Goal: Check status: Check status

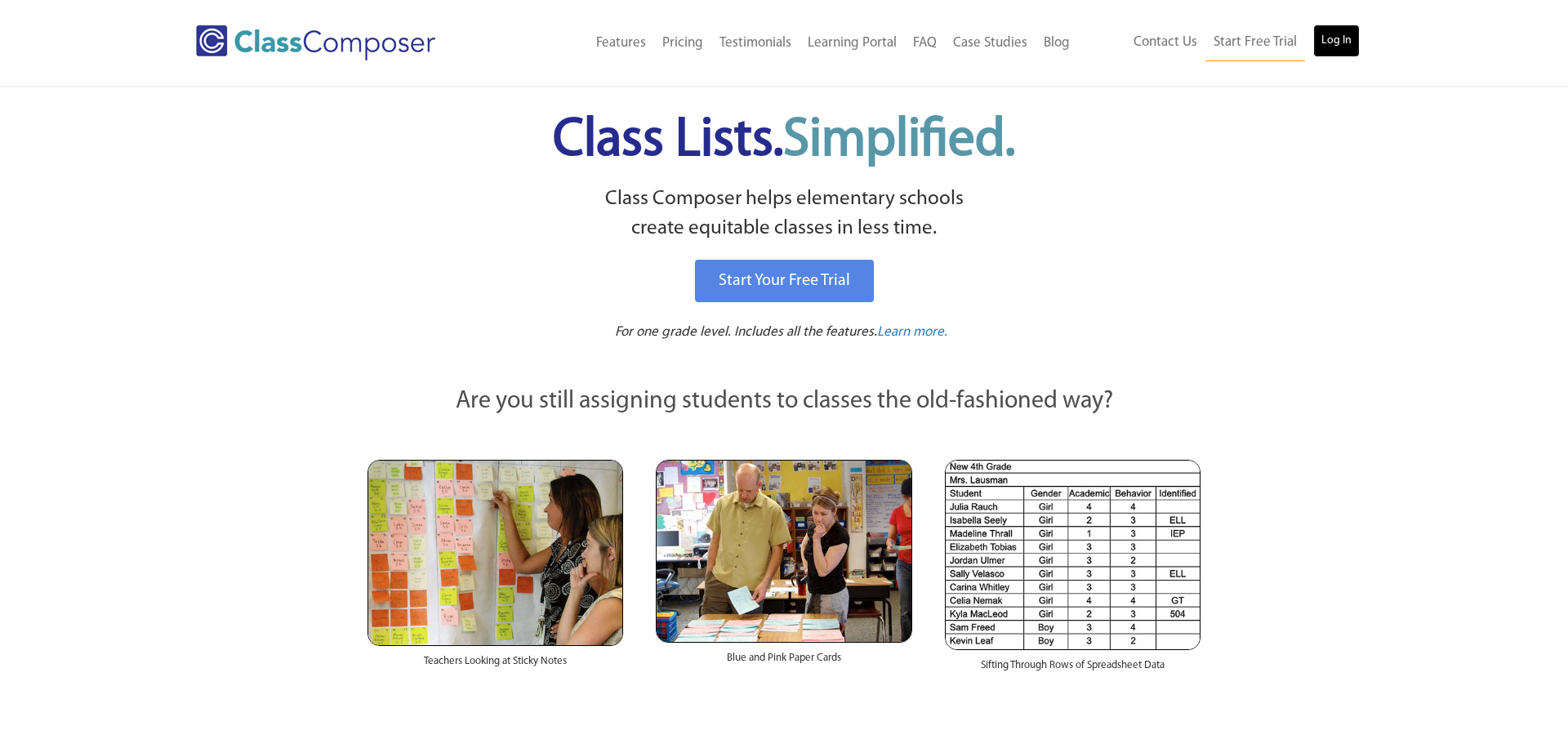
click at [1328, 42] on link "Log In" at bounding box center [1336, 40] width 47 height 33
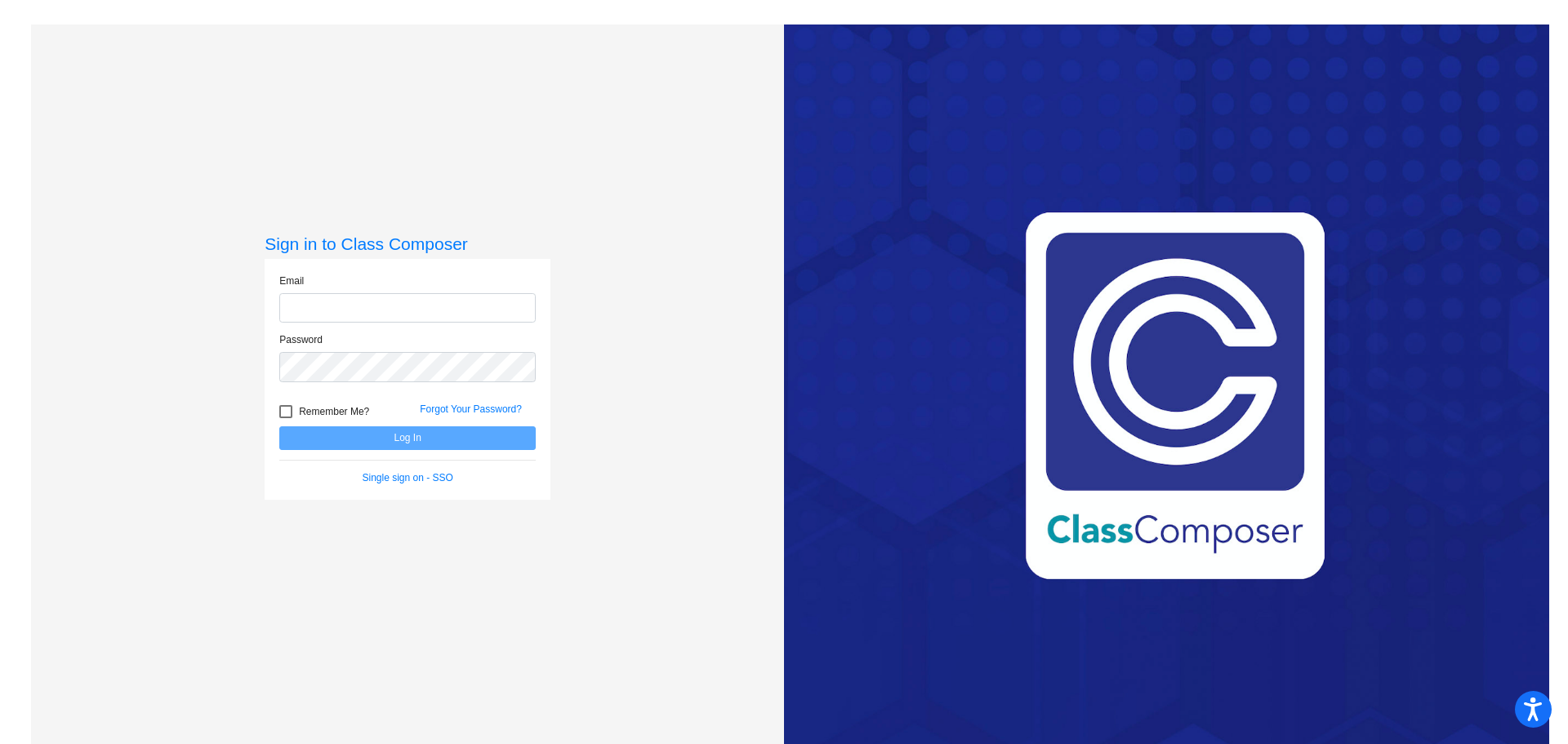
type input "[EMAIL_ADDRESS][DOMAIN_NAME]"
click at [400, 438] on button "Log In" at bounding box center [407, 438] width 257 height 23
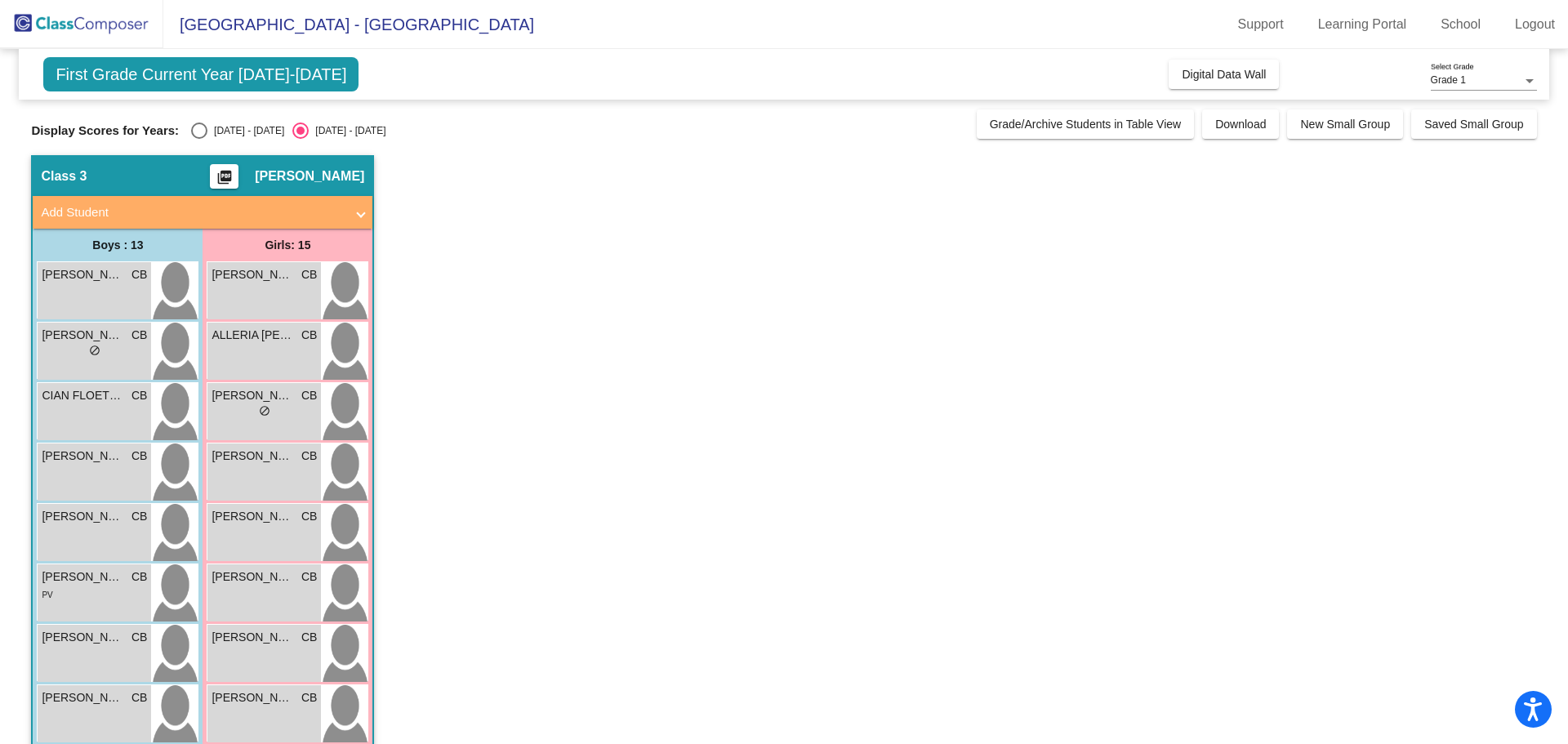
click at [208, 134] on div "[DATE] - [DATE]" at bounding box center [246, 131] width 77 height 14
click at [199, 139] on input "[DATE] - [DATE]" at bounding box center [199, 139] width 1 height 1
radio input "true"
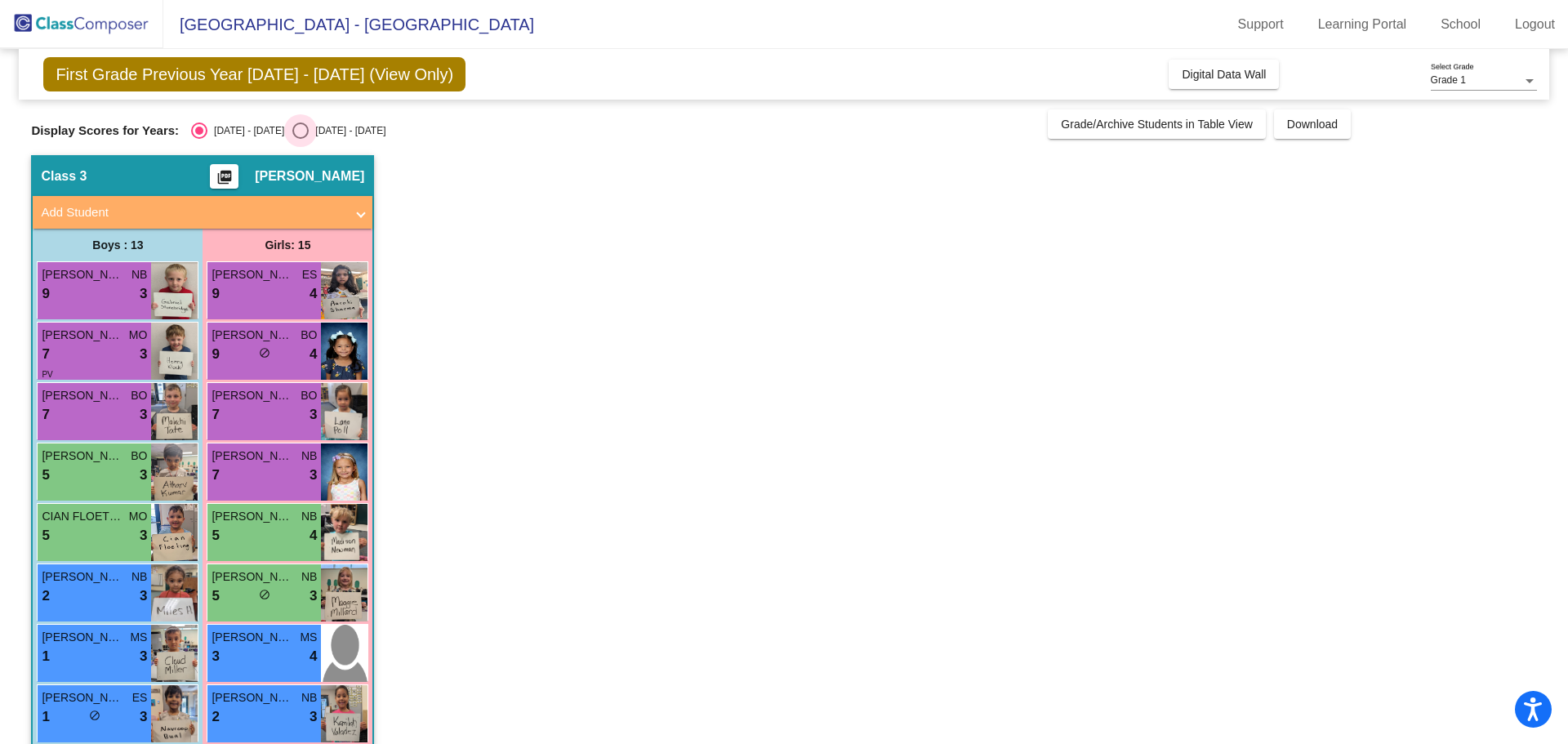
click at [292, 132] on div "Select an option" at bounding box center [301, 131] width 16 height 16
click at [300, 139] on input "[DATE] - [DATE]" at bounding box center [300, 139] width 1 height 1
radio input "true"
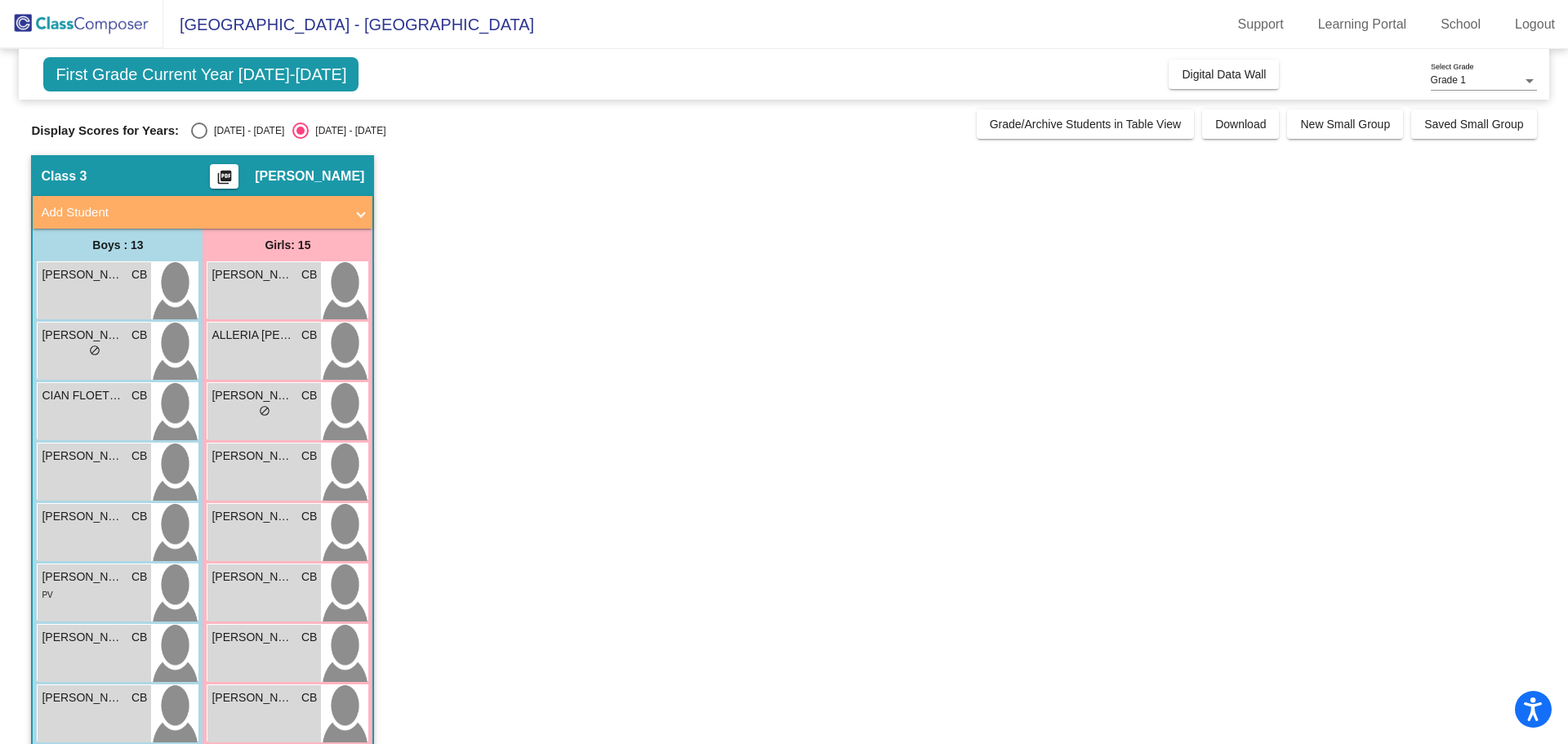
click at [192, 128] on div "Select an option" at bounding box center [199, 131] width 16 height 16
click at [199, 139] on input "[DATE] - [DATE]" at bounding box center [199, 139] width 1 height 1
radio input "true"
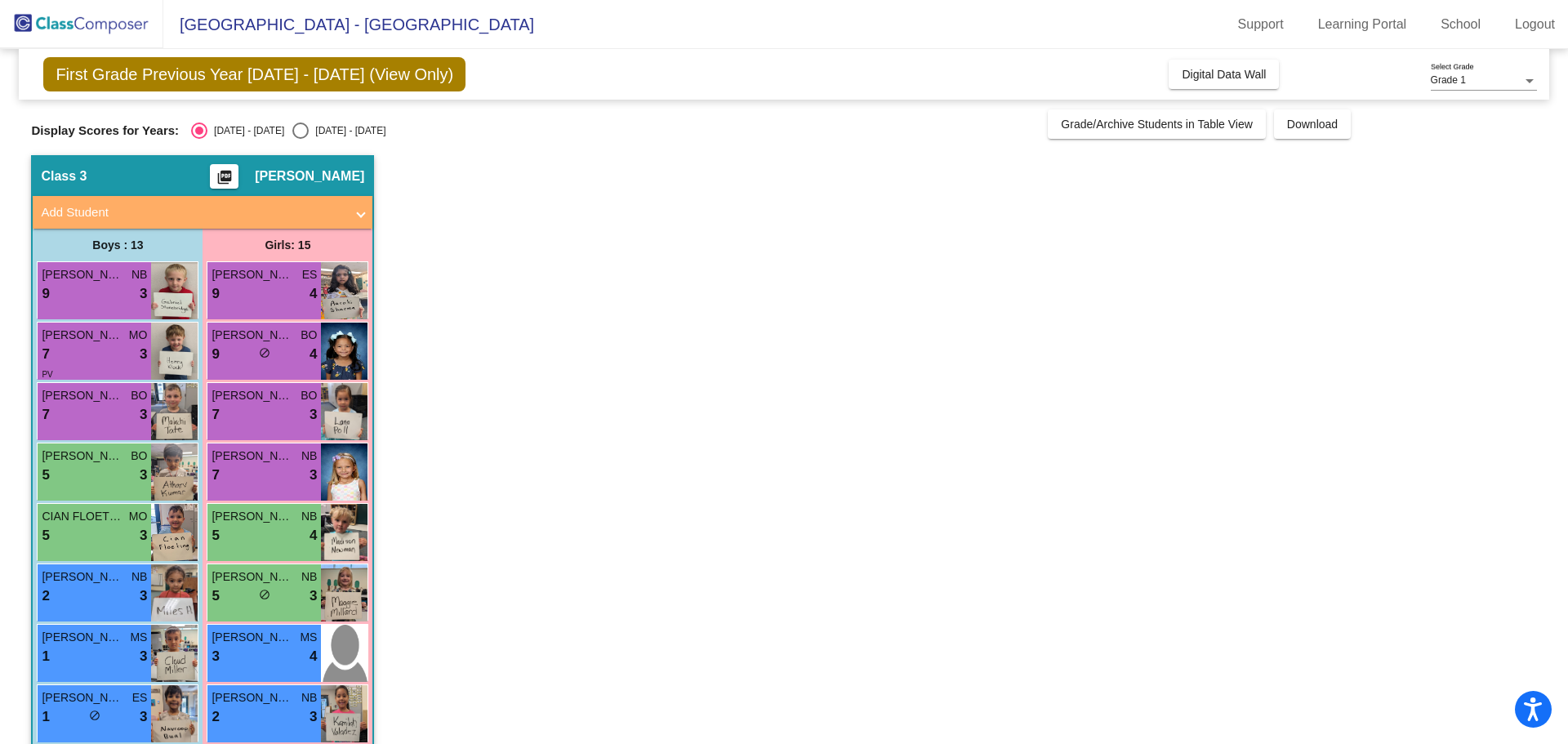
click at [313, 123] on div "[DATE] - [DATE]" at bounding box center [347, 131] width 77 height 14
click at [301, 139] on input "[DATE] - [DATE]" at bounding box center [300, 139] width 1 height 1
radio input "true"
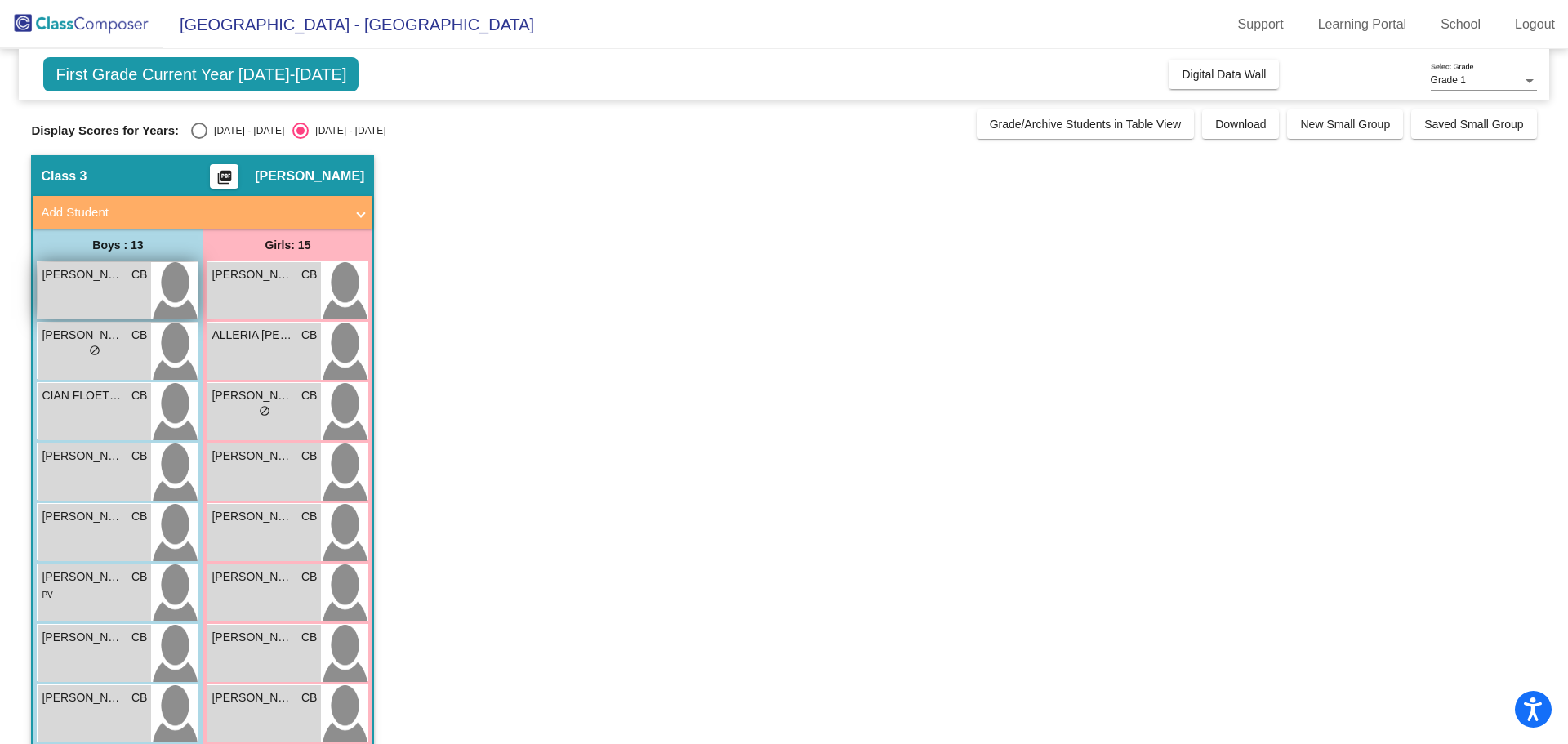
click at [85, 273] on span "[PERSON_NAME]" at bounding box center [82, 275] width 81 height 17
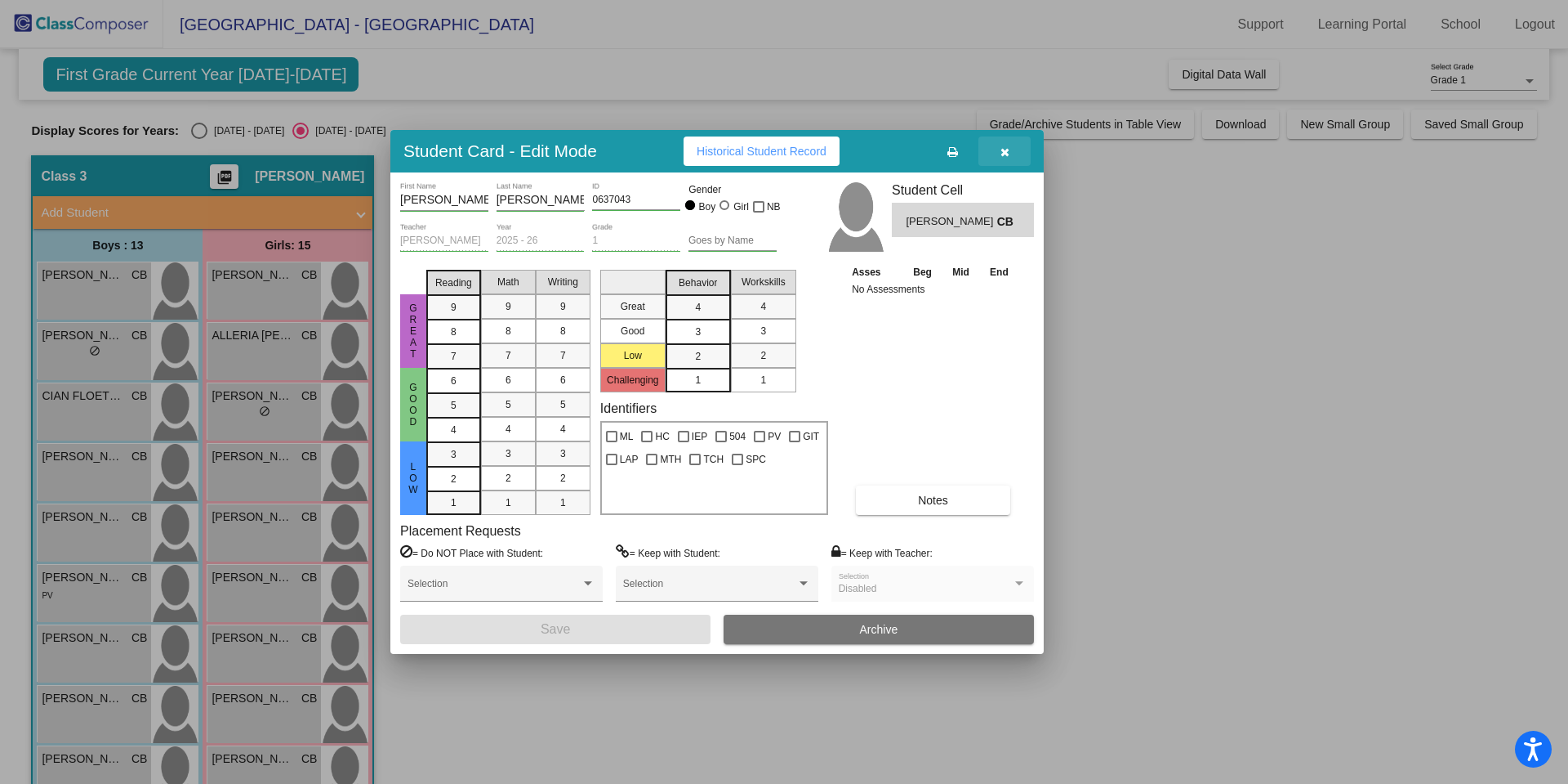
click at [1004, 149] on icon "button" at bounding box center [1005, 151] width 9 height 12
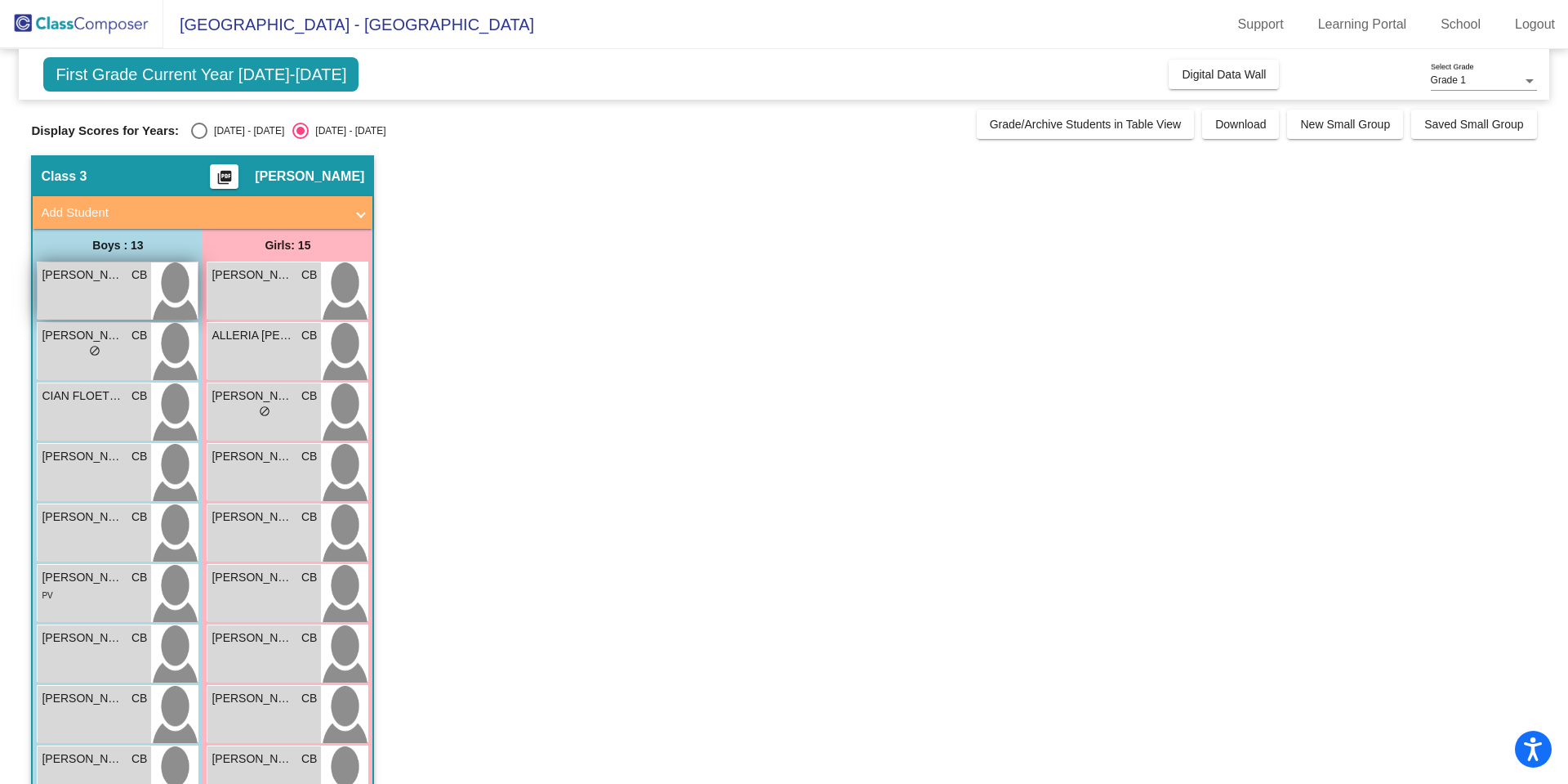
click at [81, 274] on span "[PERSON_NAME]" at bounding box center [82, 275] width 81 height 17
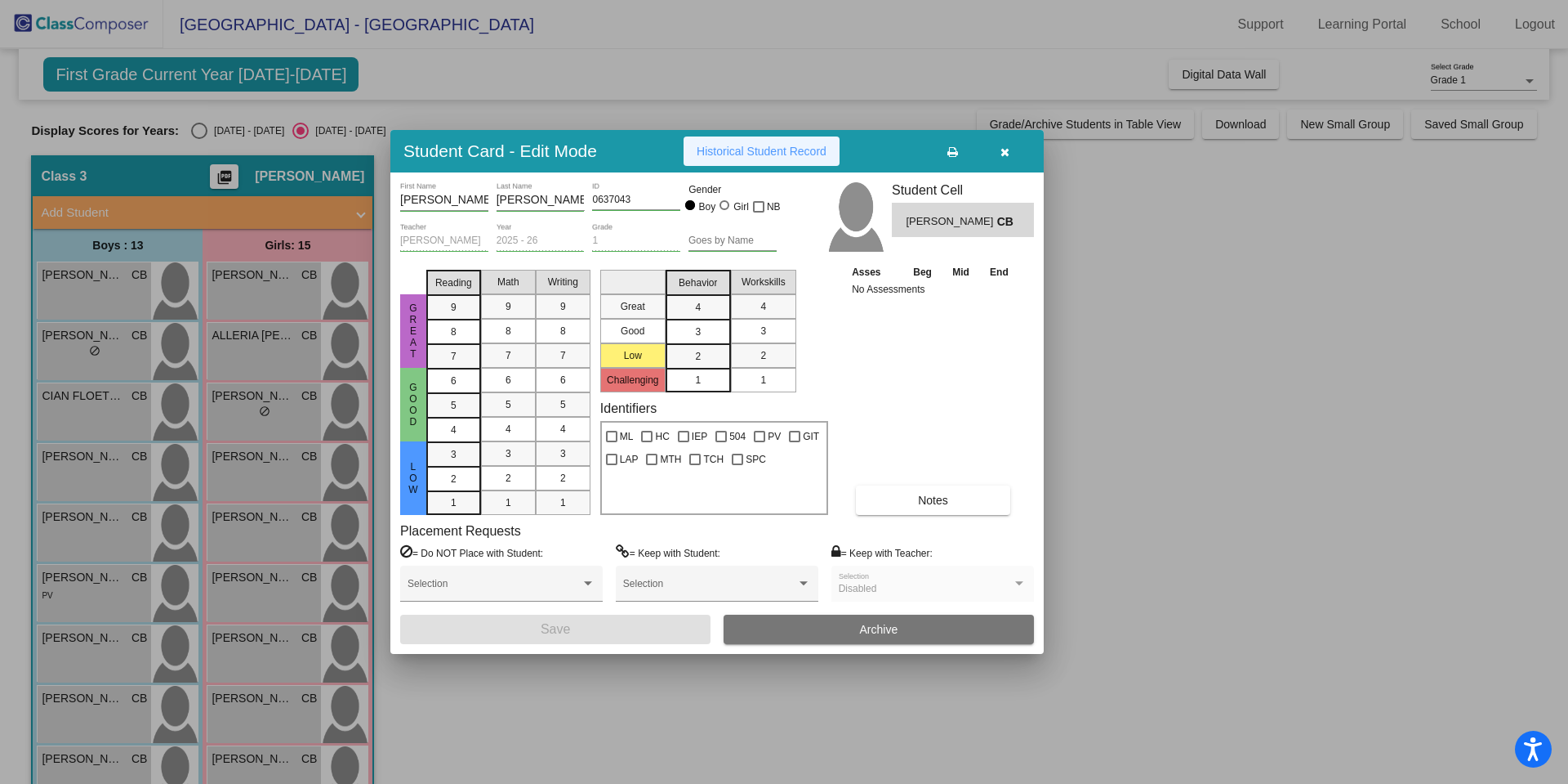
click at [750, 158] on button "Historical Student Record" at bounding box center [761, 150] width 156 height 30
click at [1004, 149] on icon "button" at bounding box center [1005, 151] width 9 height 12
